Goal: Find specific page/section: Find specific page/section

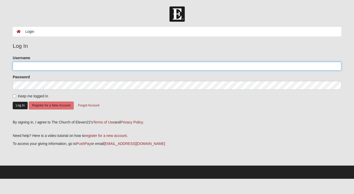
type input "ArrynH"
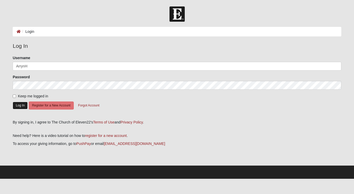
click at [18, 104] on button "Log In" at bounding box center [20, 106] width 15 height 8
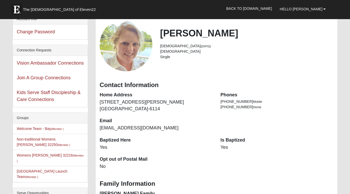
scroll to position [52, 0]
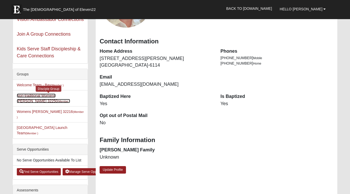
click at [52, 97] on link "Non-traditional Womens [PERSON_NAME] 32250 (Member )" at bounding box center [43, 99] width 53 height 10
